Goal: Transaction & Acquisition: Purchase product/service

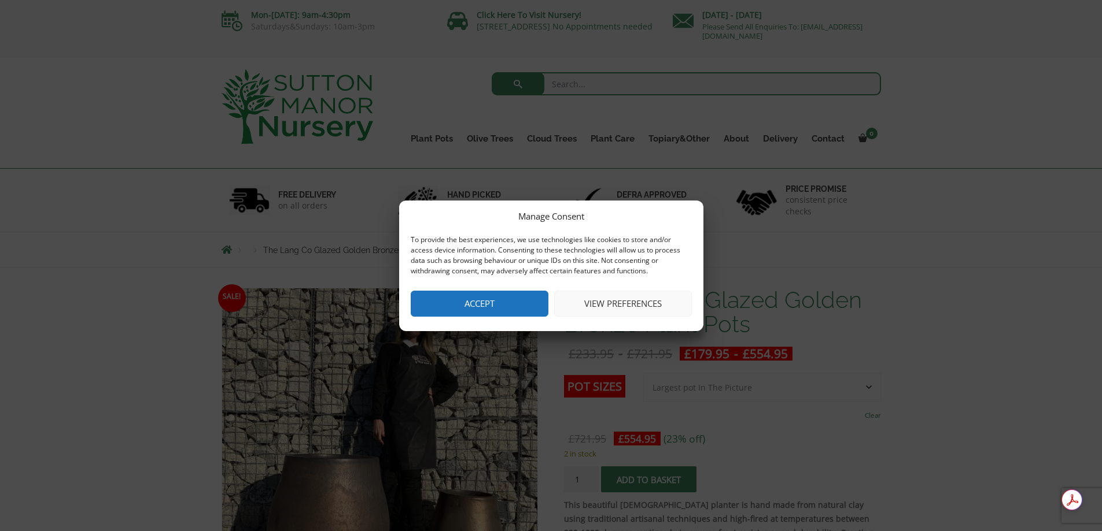
click at [483, 307] on button "Accept" at bounding box center [480, 304] width 138 height 26
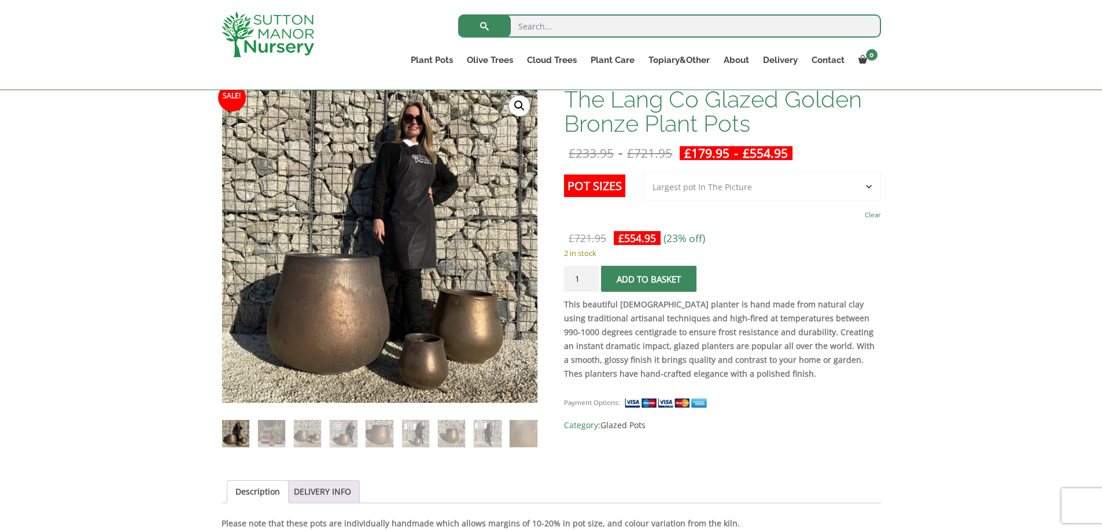
scroll to position [116, 0]
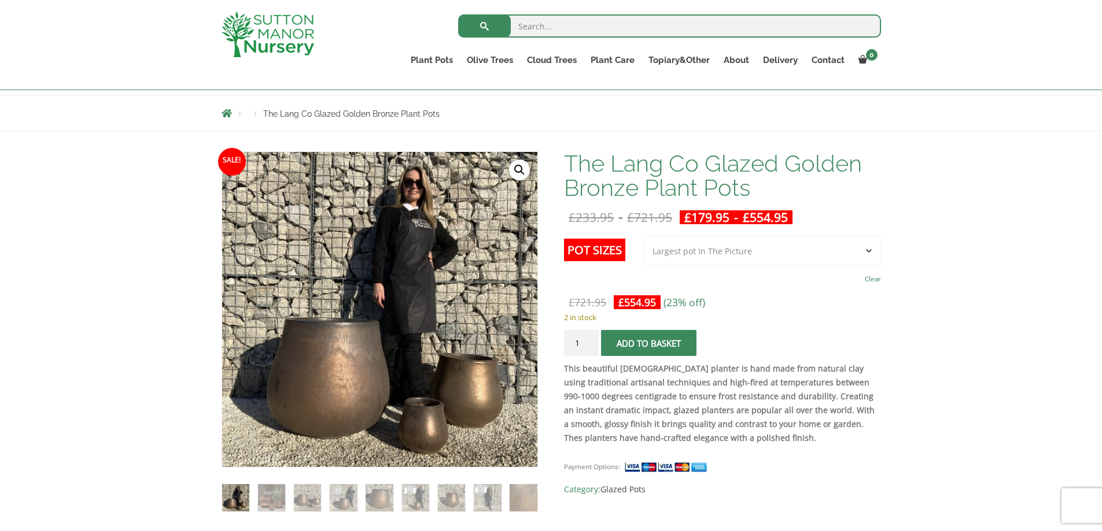
click at [760, 252] on select "Choose an option 3rd to Largest Pot In The Picture 2nd to Largest Pot In The Pi…" at bounding box center [762, 250] width 238 height 29
click at [644, 236] on select "Choose an option 3rd to Largest Pot In The Picture 2nd to Largest Pot In The Pi…" at bounding box center [762, 250] width 238 height 29
click at [735, 247] on select "Choose an option 3rd to Largest Pot In The Picture 2nd to Largest Pot In The Pi…" at bounding box center [762, 250] width 238 height 29
click at [644, 236] on select "Choose an option 3rd to Largest Pot In The Picture 2nd to Largest Pot In The Pi…" at bounding box center [762, 250] width 238 height 29
click at [770, 250] on select "Choose an option 3rd to Largest Pot In The Picture 2nd to Largest Pot In The Pi…" at bounding box center [762, 250] width 238 height 29
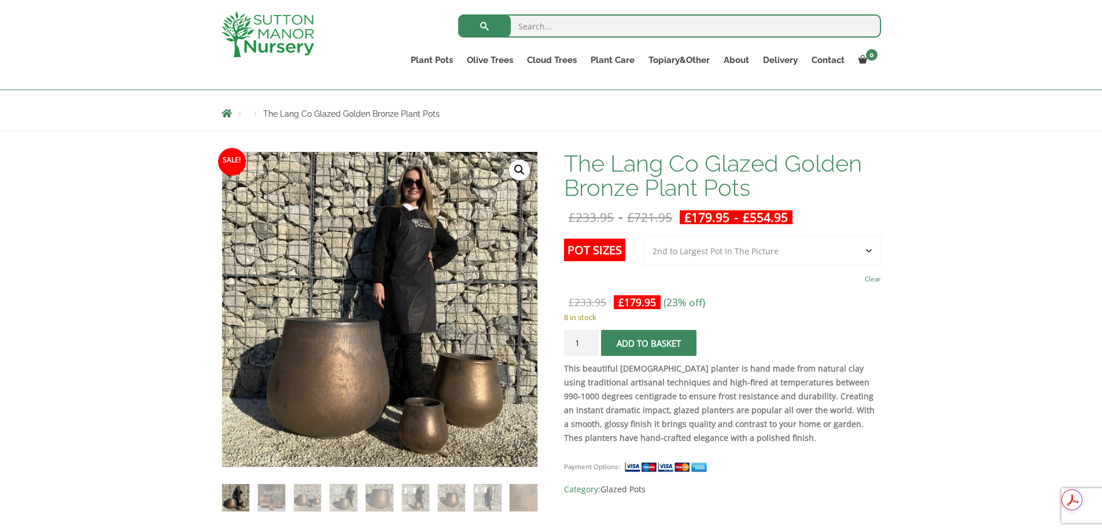
click at [644, 236] on select "Choose an option 3rd to Largest Pot In The Picture 2nd to Largest Pot In The Pi…" at bounding box center [762, 250] width 238 height 29
click at [769, 247] on select "Choose an option 3rd to Largest Pot In The Picture 2nd to Largest Pot In The Pi…" at bounding box center [762, 250] width 238 height 29
click at [644, 236] on select "Choose an option 3rd to Largest Pot In The Picture 2nd to Largest Pot In The Pi…" at bounding box center [762, 250] width 238 height 29
click at [707, 250] on select "Choose an option 3rd to Largest Pot In The Picture 2nd to Largest Pot In The Pi…" at bounding box center [762, 250] width 238 height 29
click at [644, 236] on select "Choose an option 3rd to Largest Pot In The Picture 2nd to Largest Pot In The Pi…" at bounding box center [762, 250] width 238 height 29
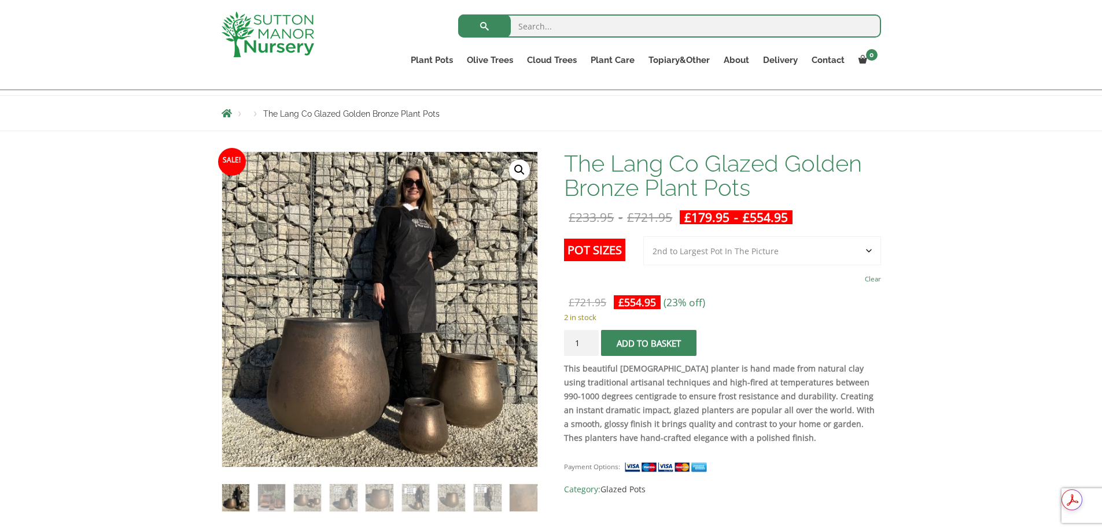
select select "2nd to Largest Pot In The Picture"
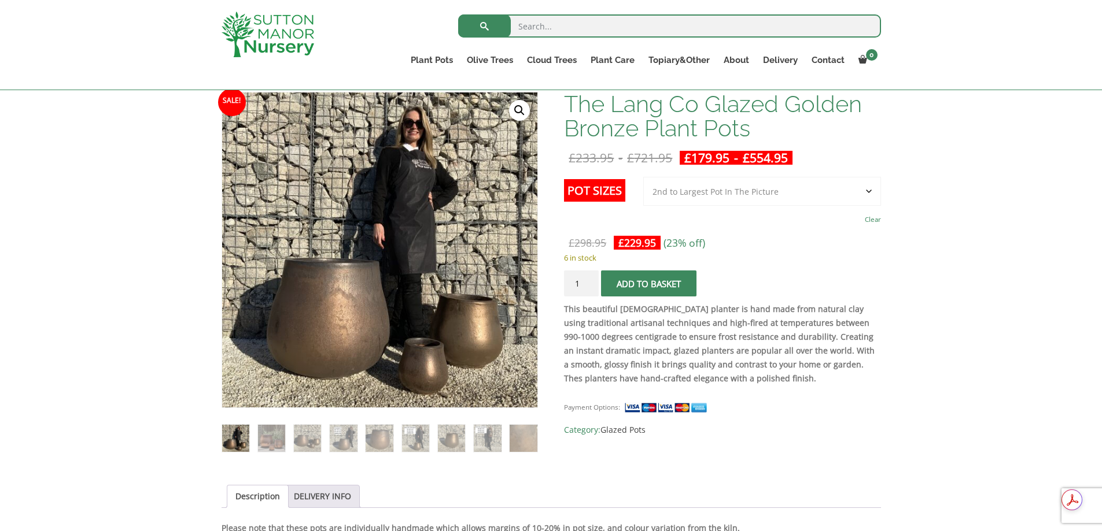
scroll to position [173, 0]
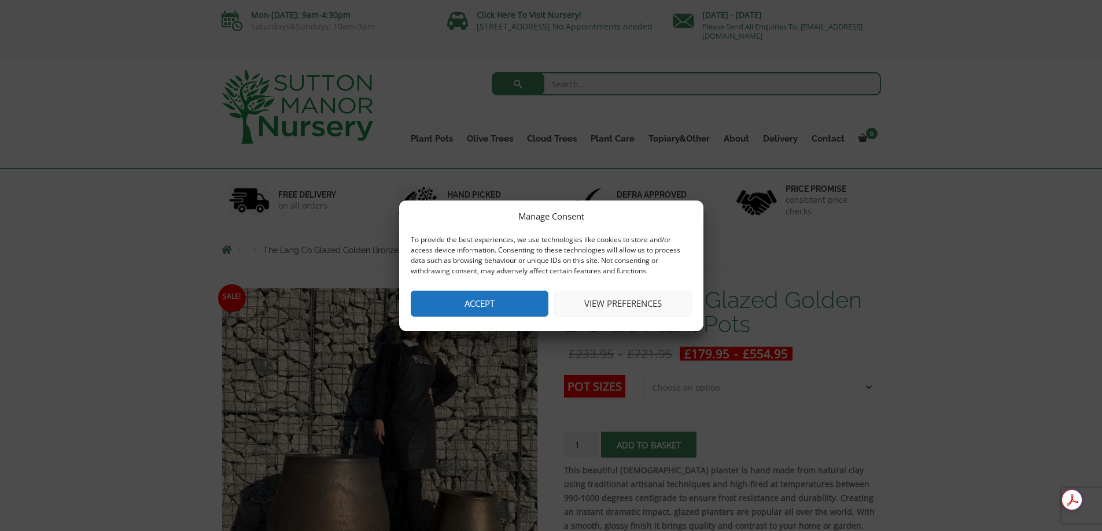
click at [508, 305] on button "Accept" at bounding box center [480, 304] width 138 height 26
